Goal: Task Accomplishment & Management: Use online tool/utility

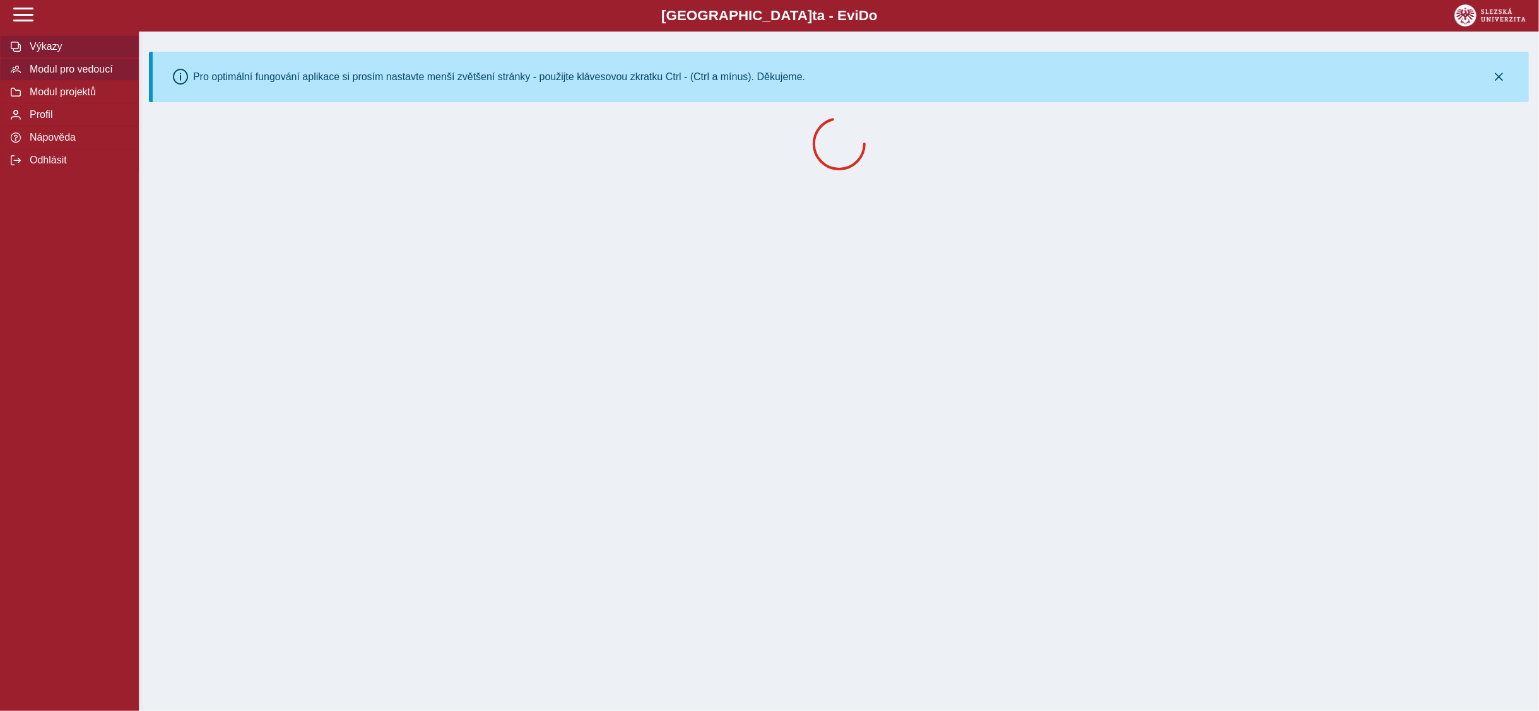
click at [105, 68] on span "Modul pro vedoucí" at bounding box center [77, 69] width 102 height 11
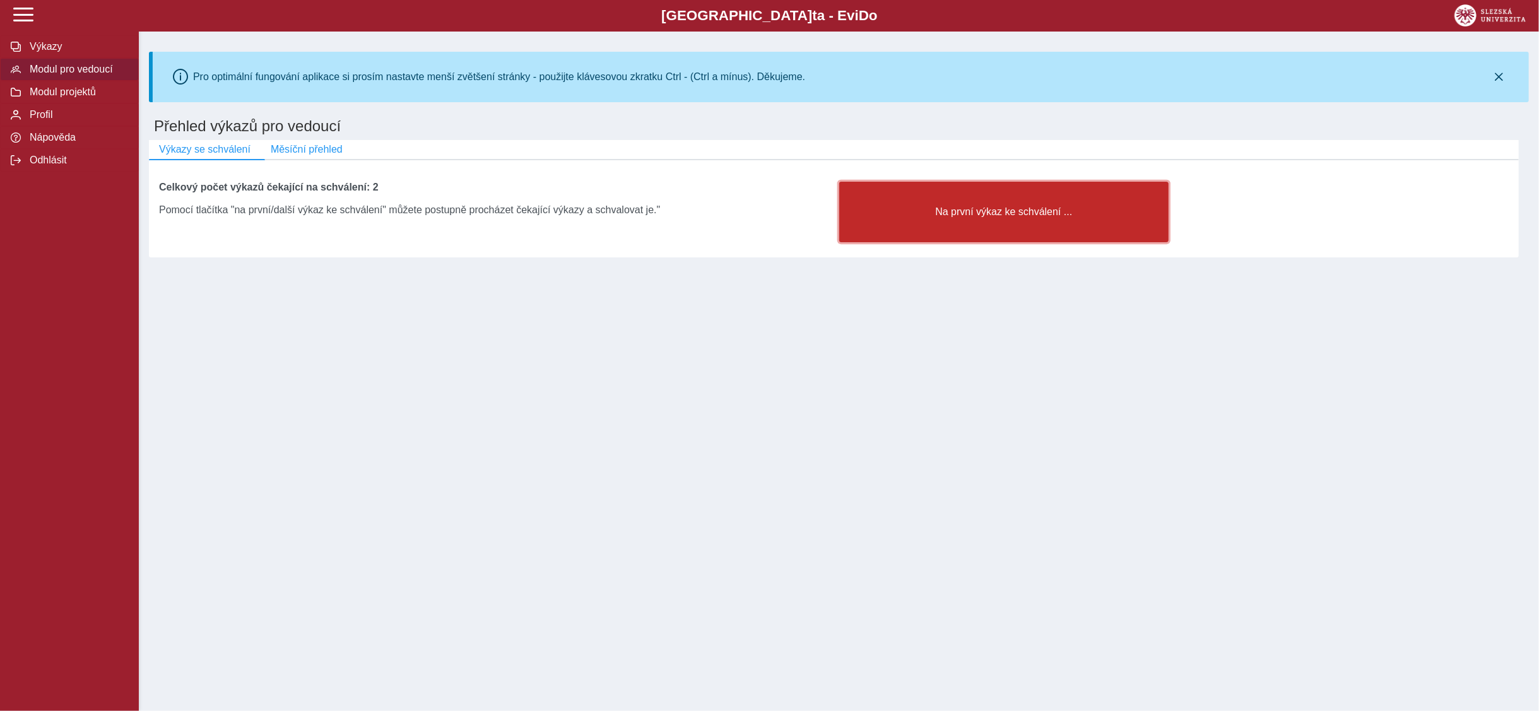
click at [999, 211] on span "Na první výkaz ke schválení ..." at bounding box center [1004, 211] width 309 height 11
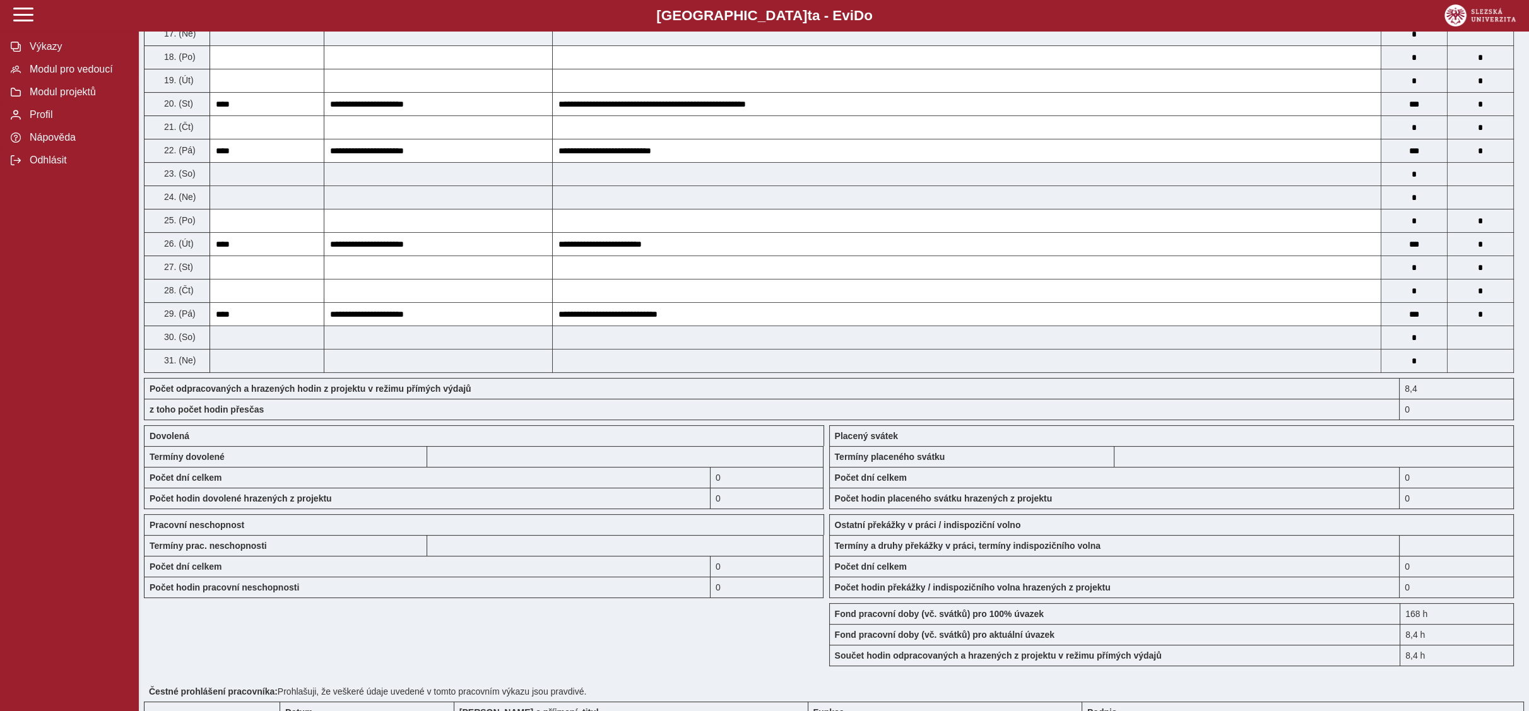
scroll to position [903, 0]
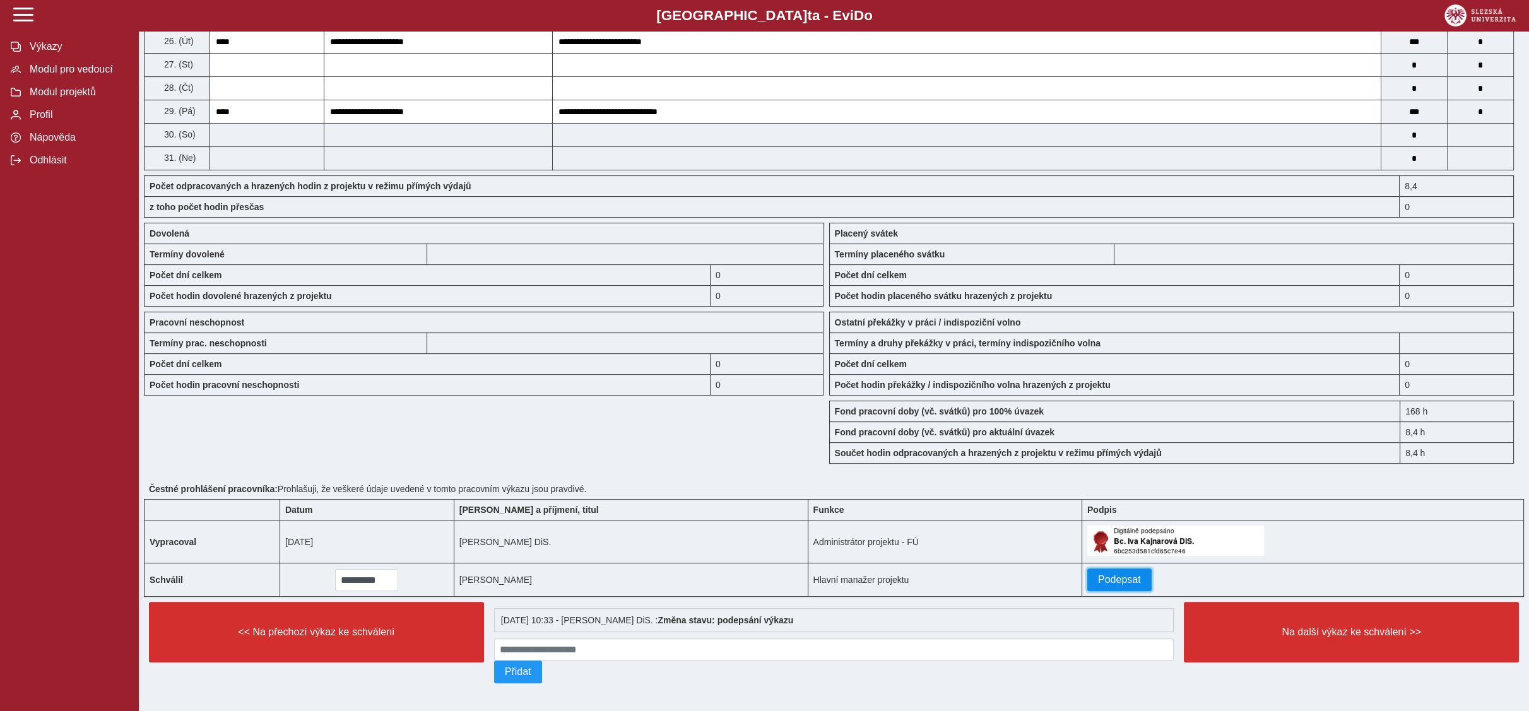
click at [1088, 569] on button "Podepsat" at bounding box center [1120, 580] width 64 height 23
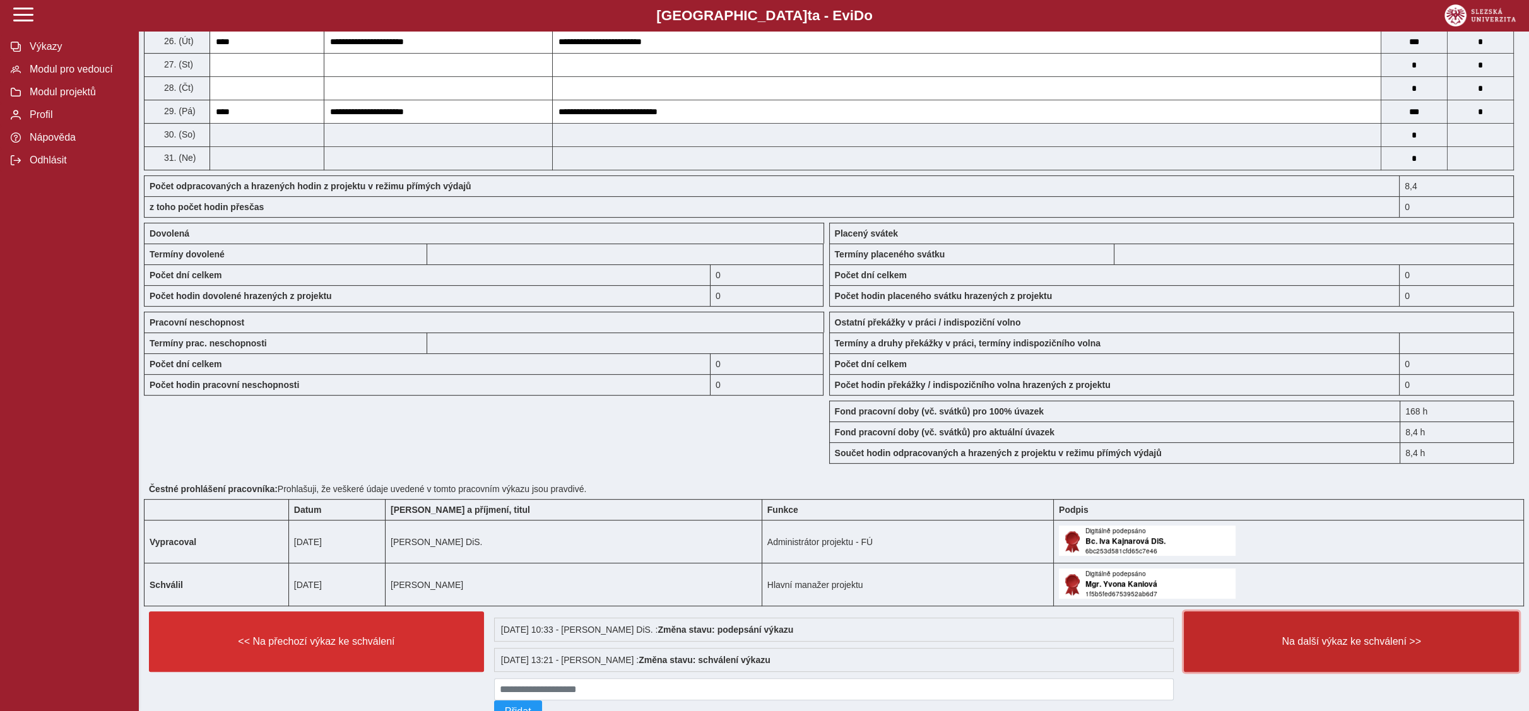
click at [1322, 628] on button "Na další výkaz ke schválení >>" at bounding box center [1351, 642] width 335 height 61
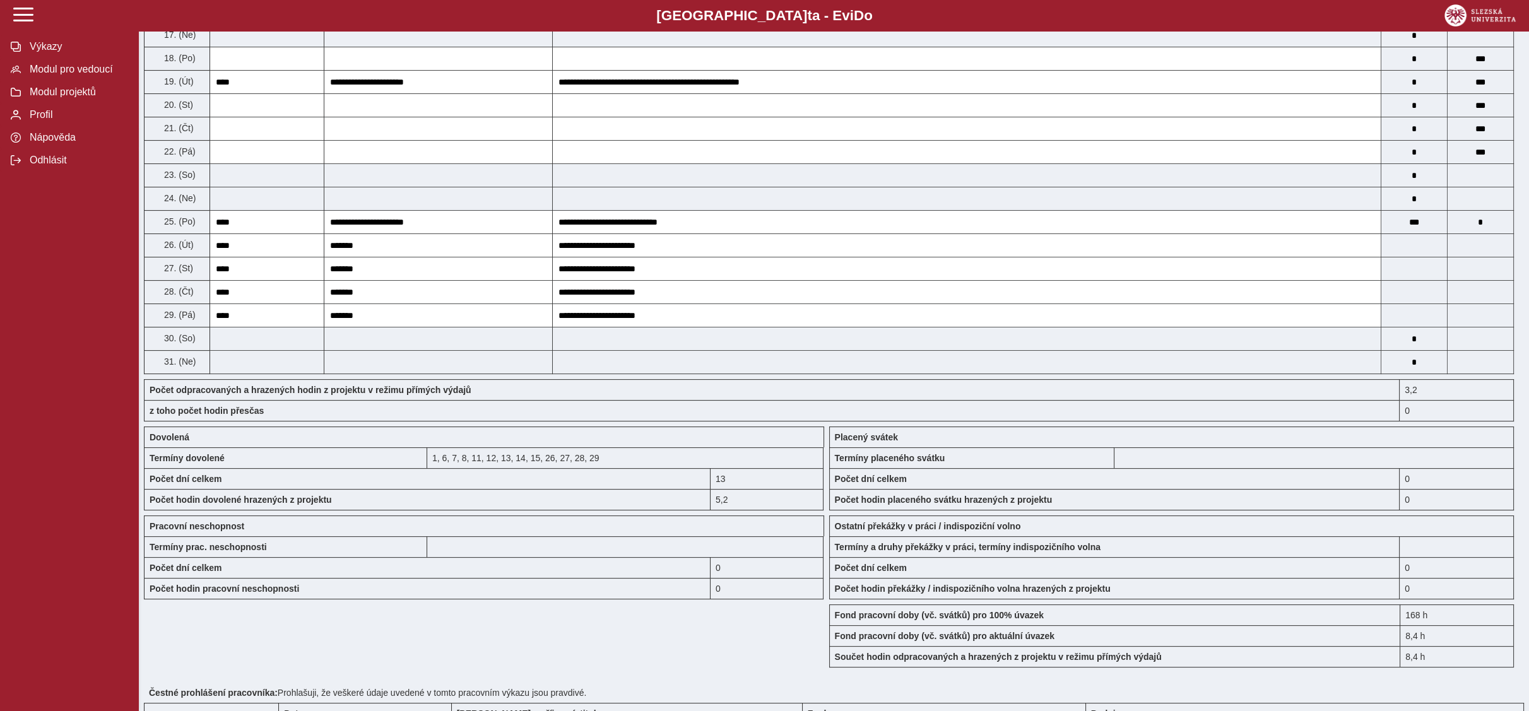
scroll to position [903, 0]
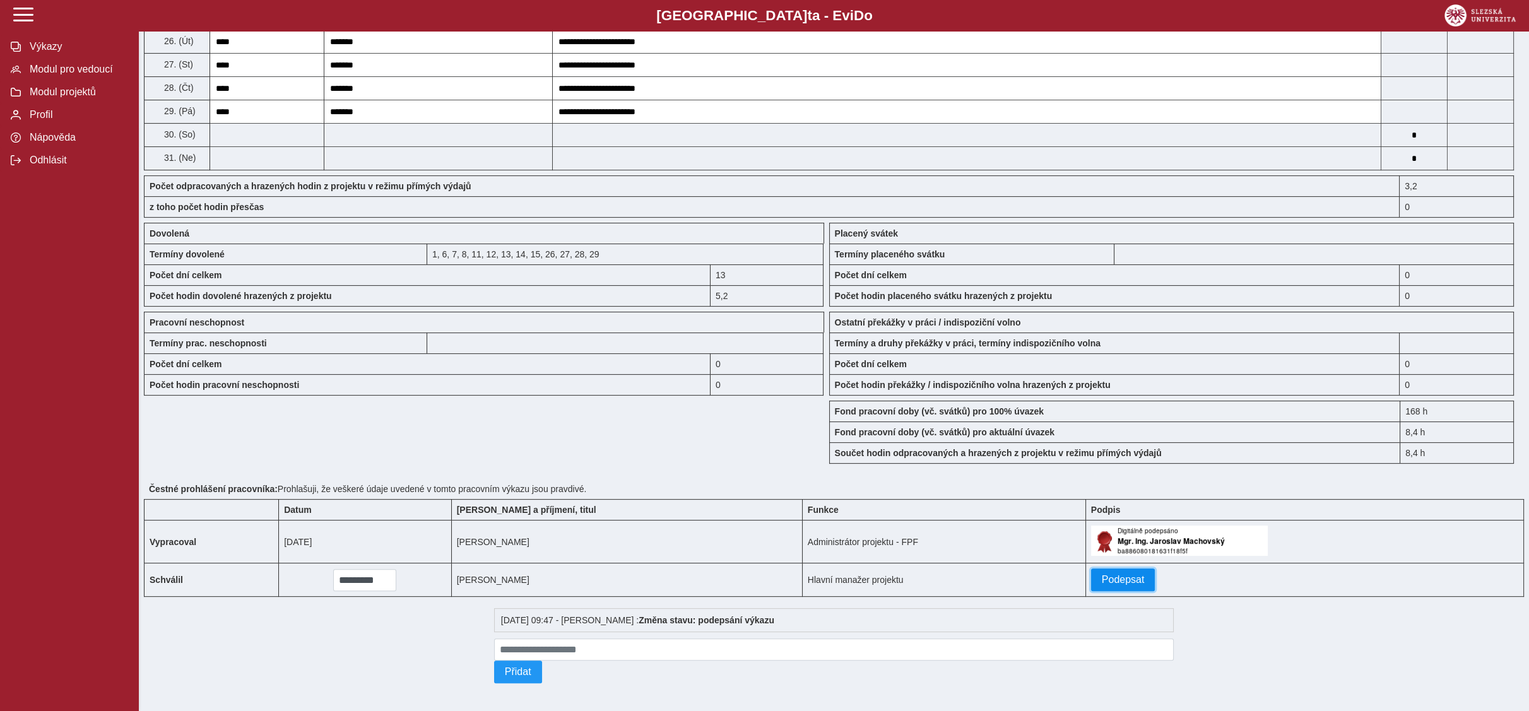
click at [1102, 574] on span "Podepsat" at bounding box center [1123, 579] width 43 height 11
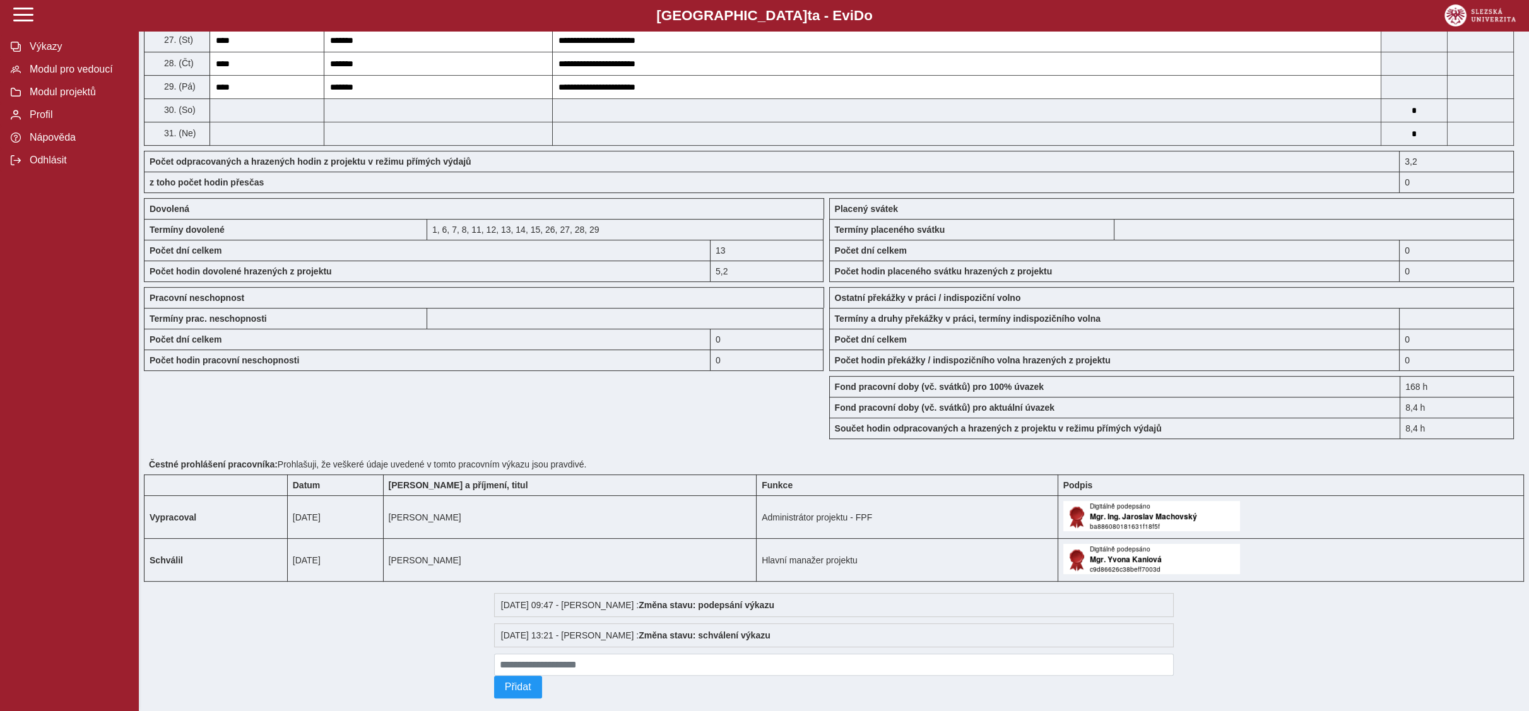
scroll to position [942, 0]
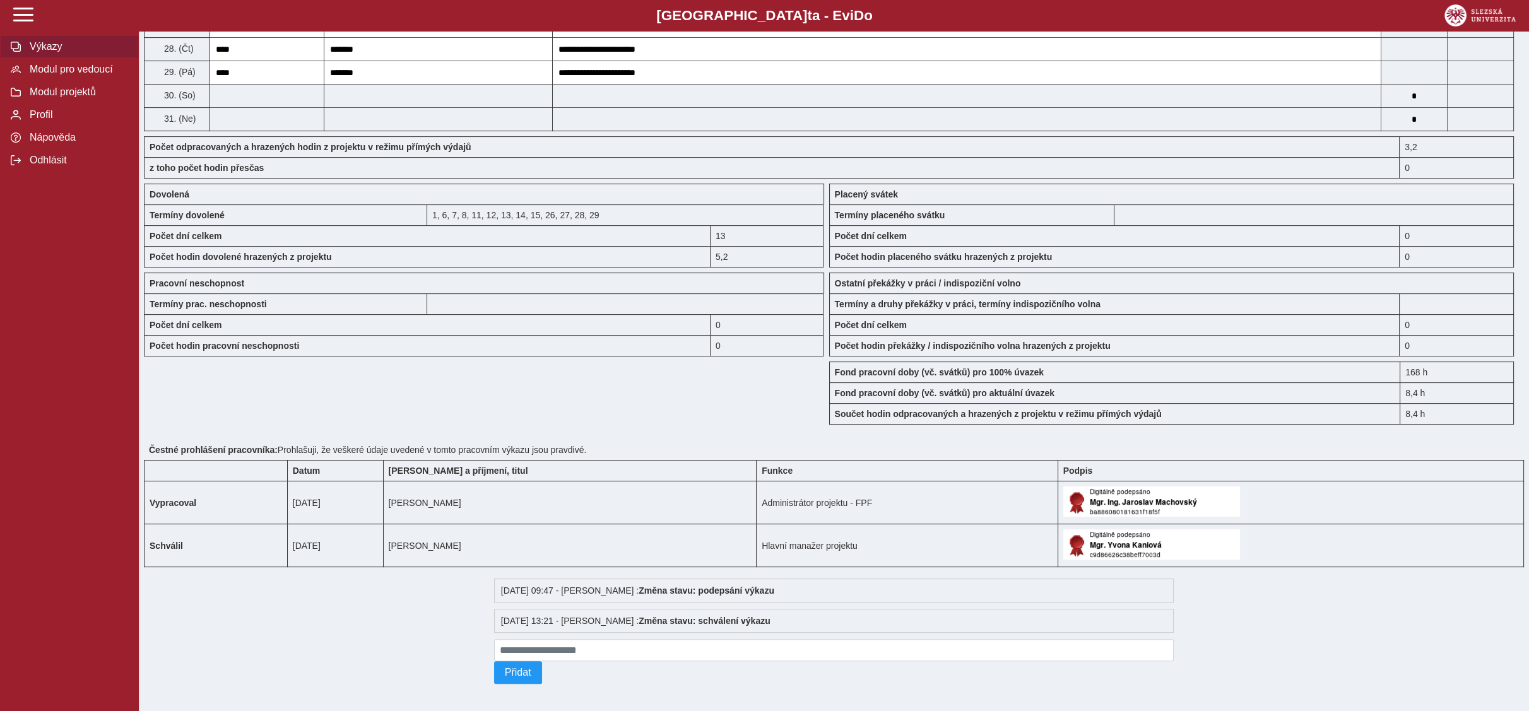
click at [48, 49] on span "Výkazy" at bounding box center [77, 46] width 102 height 11
